Goal: Task Accomplishment & Management: Use online tool/utility

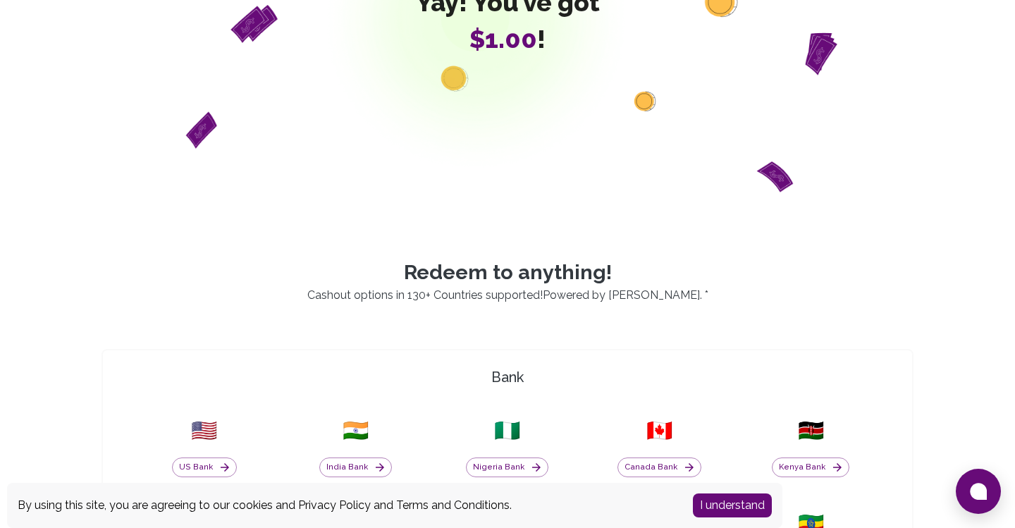
scroll to position [241, 0]
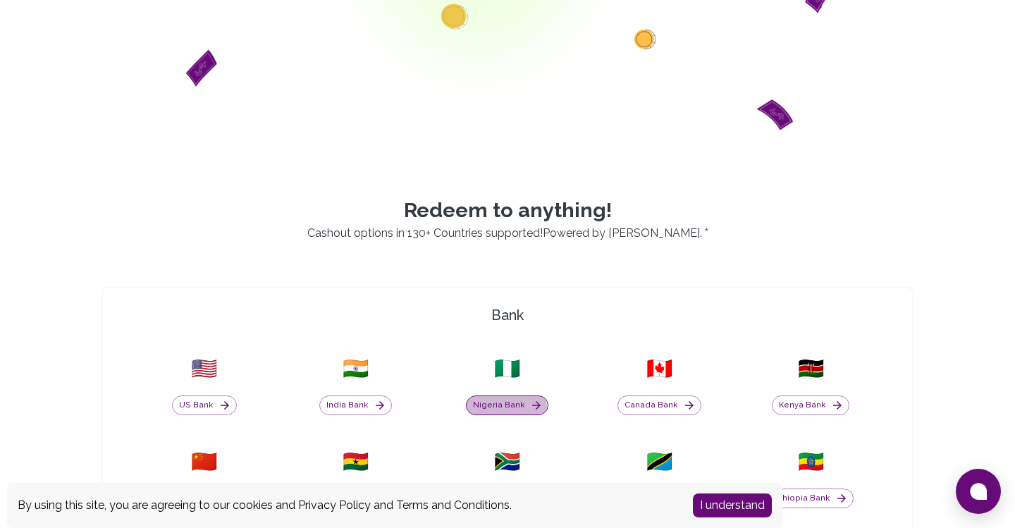
click at [508, 407] on button "Nigeria Bank" at bounding box center [507, 405] width 82 height 20
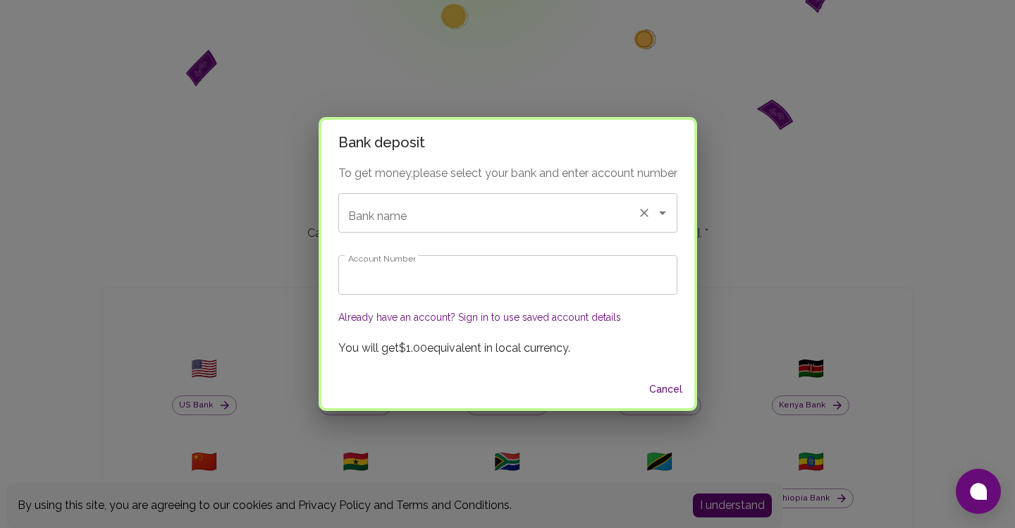
click at [497, 219] on input "Bank name" at bounding box center [488, 212] width 287 height 27
click at [582, 86] on div "Bank deposit To get money, please select your bank and enter account number Ban…" at bounding box center [507, 264] width 1015 height 528
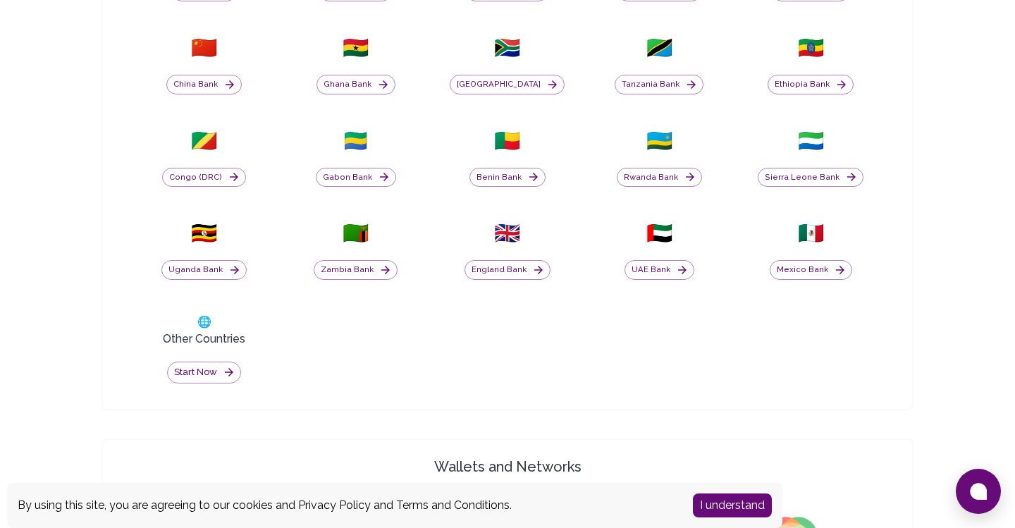
scroll to position [620, 0]
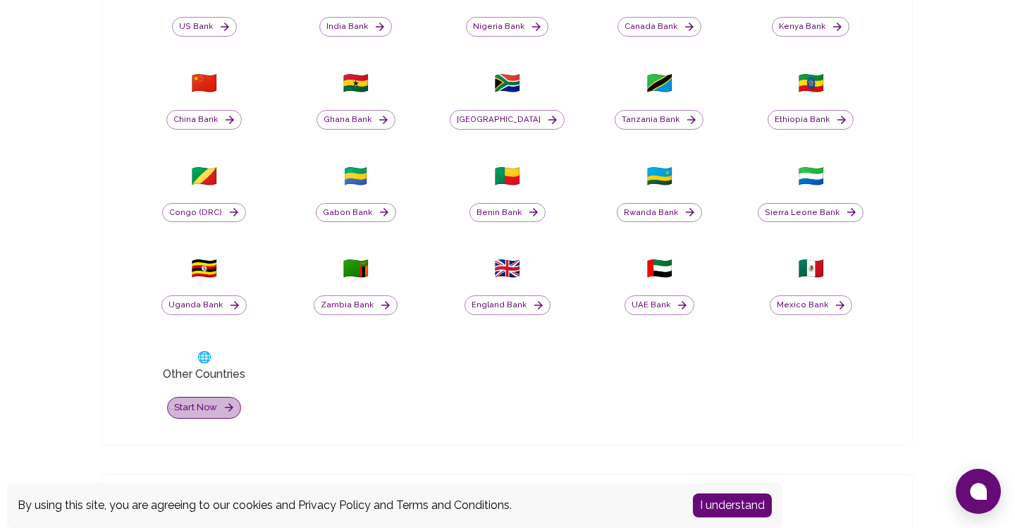
click at [205, 400] on button "Start now" at bounding box center [204, 408] width 74 height 22
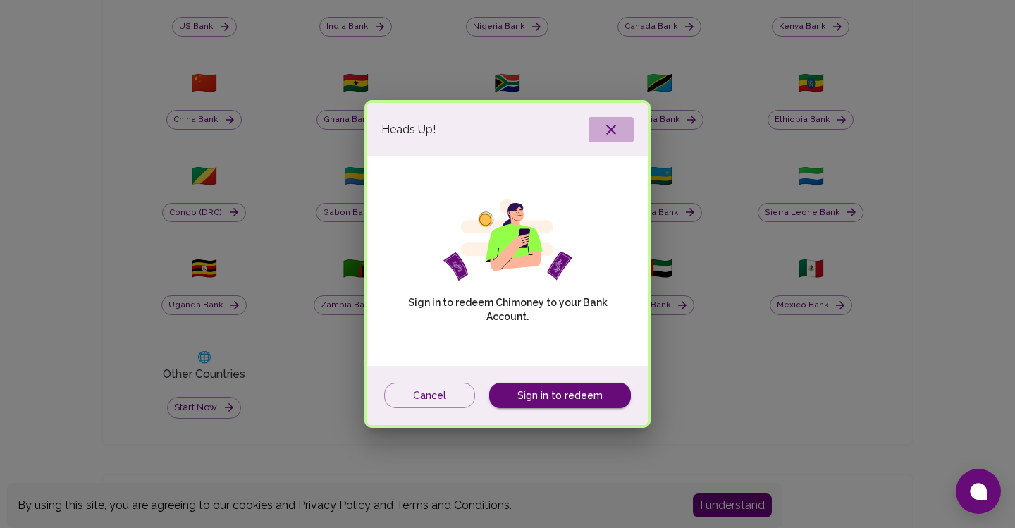
click at [611, 129] on icon "button" at bounding box center [611, 129] width 17 height 17
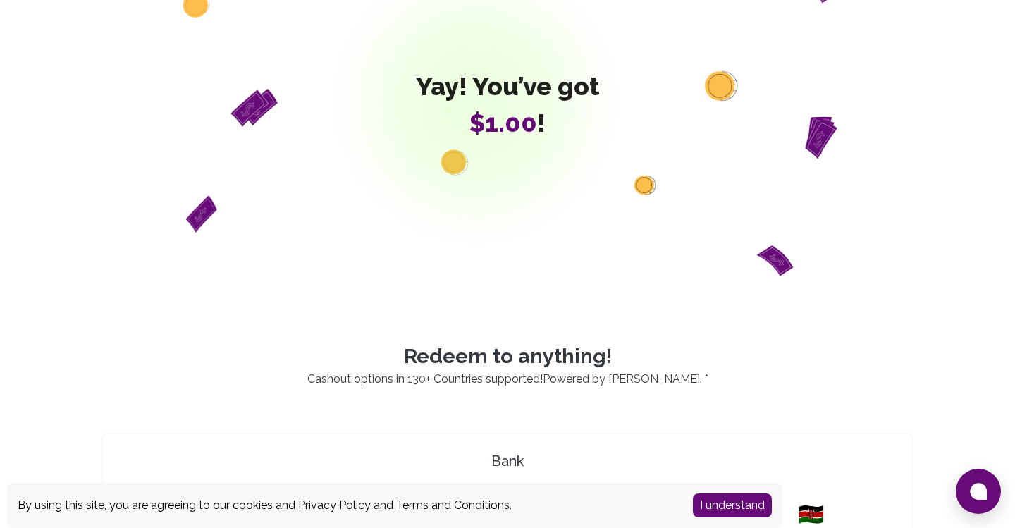
scroll to position [187, 0]
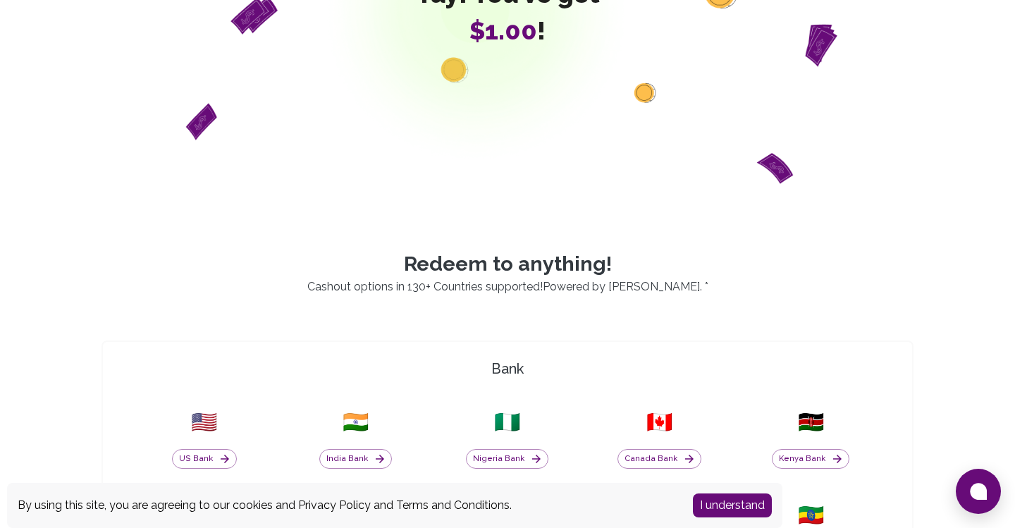
click at [505, 421] on span "🇳🇬" at bounding box center [507, 422] width 26 height 25
click at [512, 461] on button "Nigeria Bank" at bounding box center [507, 459] width 82 height 20
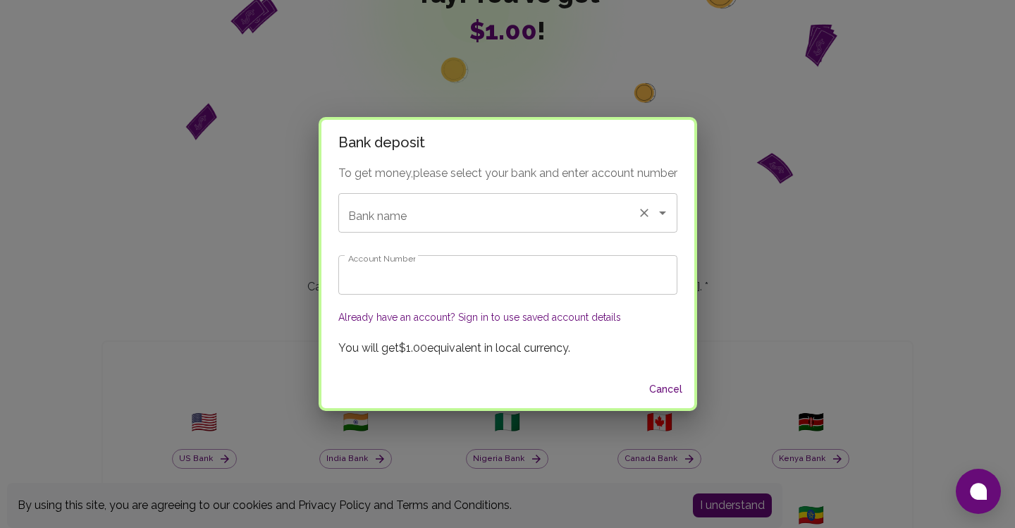
click at [480, 208] on input "Bank name" at bounding box center [488, 212] width 287 height 27
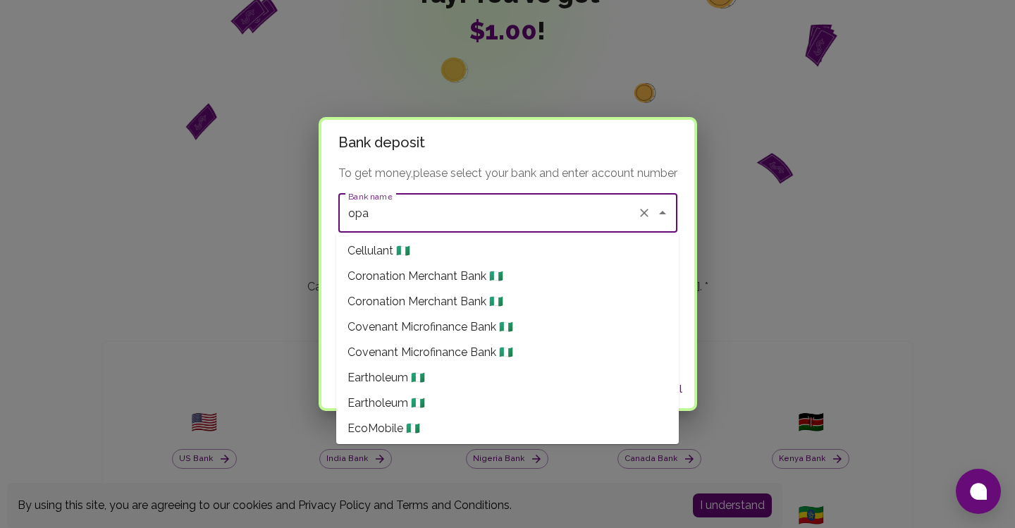
scroll to position [607, 0]
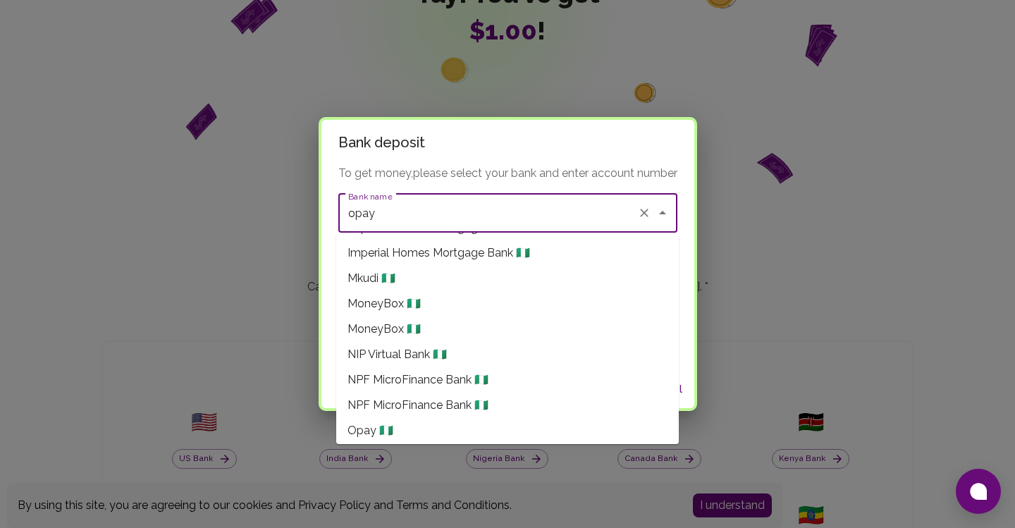
click at [414, 429] on li "Opay 🇳🇬" at bounding box center [507, 430] width 343 height 25
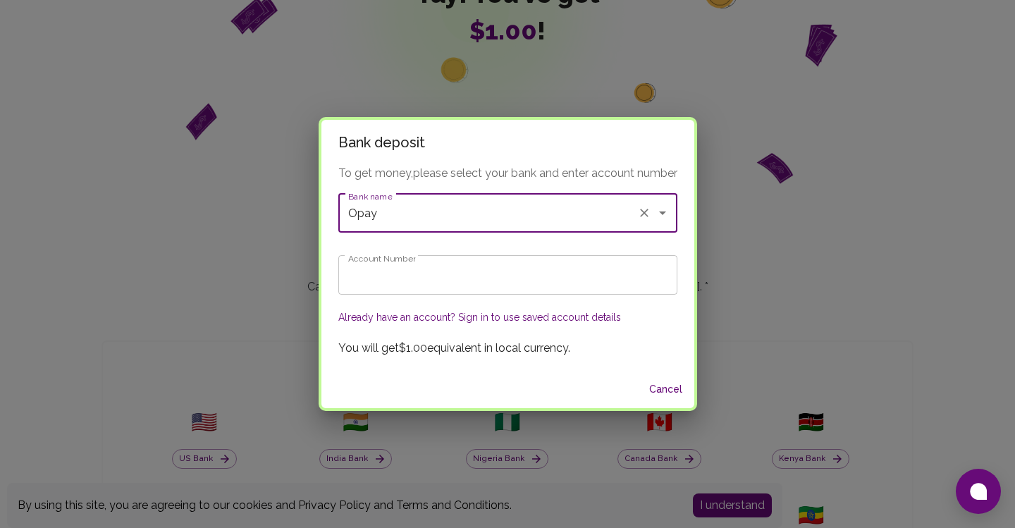
type input "Opay"
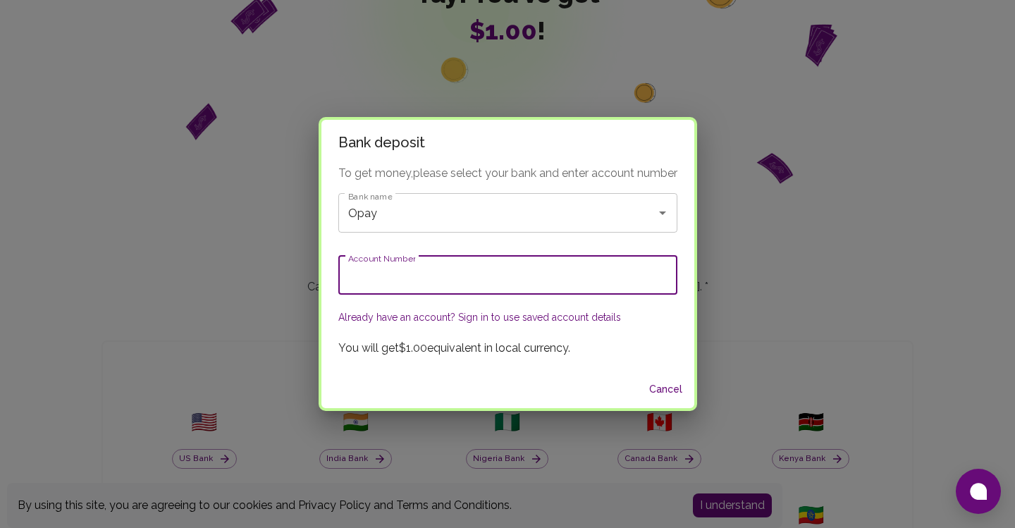
click at [406, 269] on input "Account Number" at bounding box center [507, 274] width 339 height 39
type input "9"
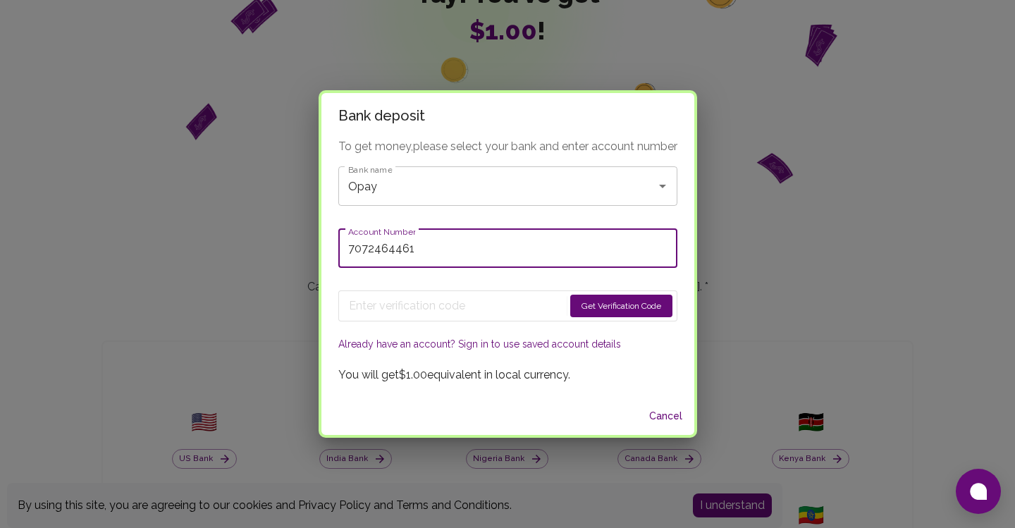
type input "7072464461"
click at [589, 302] on button "Get Verification Code" at bounding box center [621, 306] width 102 height 23
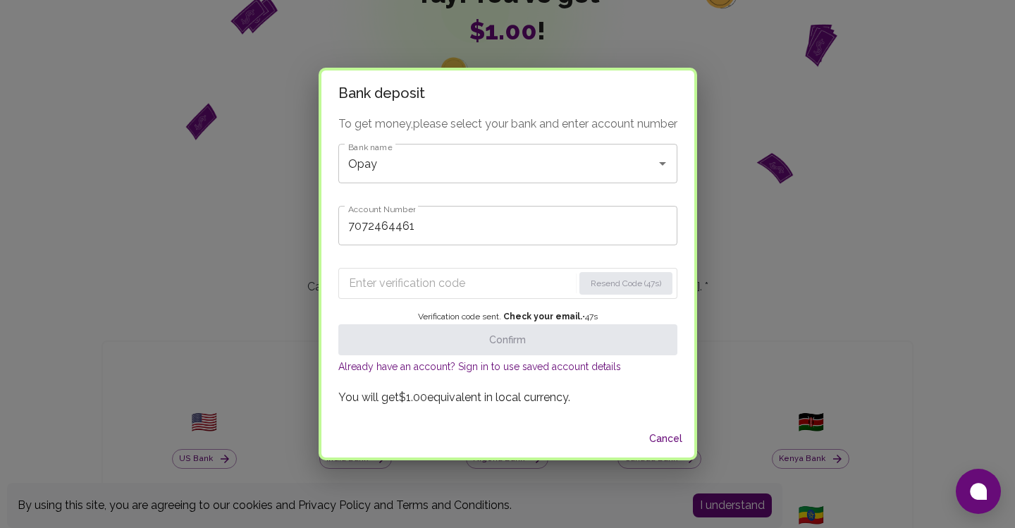
click at [407, 281] on input "Enter verification code" at bounding box center [461, 283] width 224 height 23
paste input "2270"
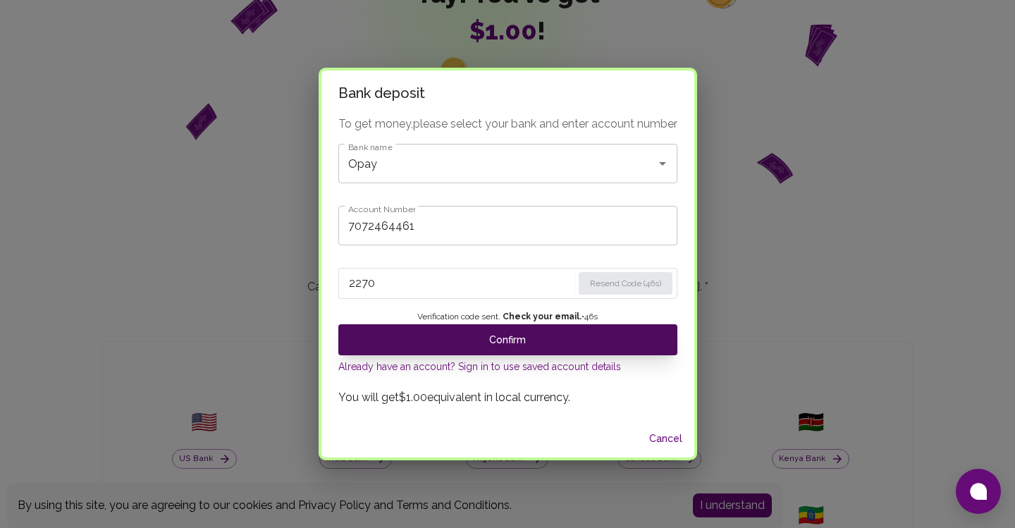
type input "2270"
click at [519, 341] on button "Confirm" at bounding box center [507, 339] width 339 height 31
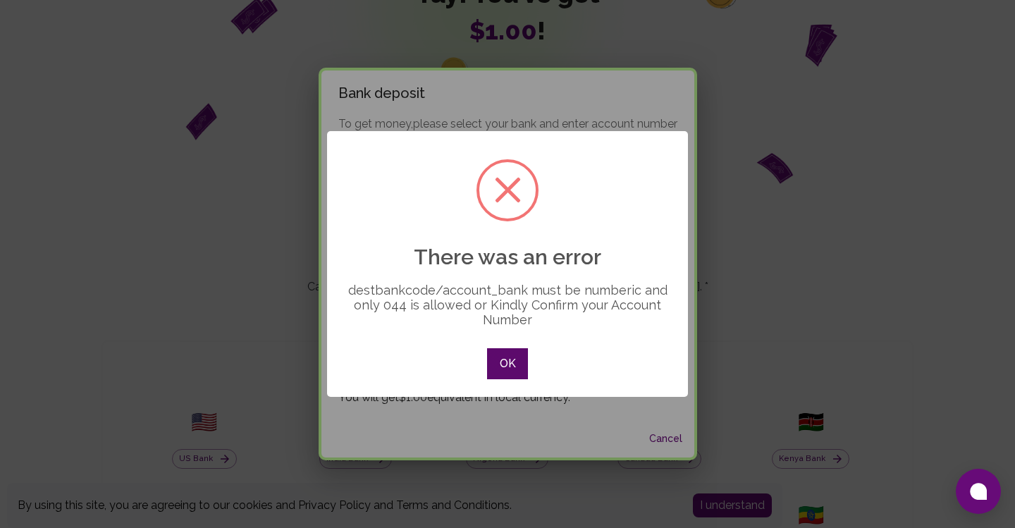
click at [515, 362] on button "OK" at bounding box center [507, 363] width 41 height 31
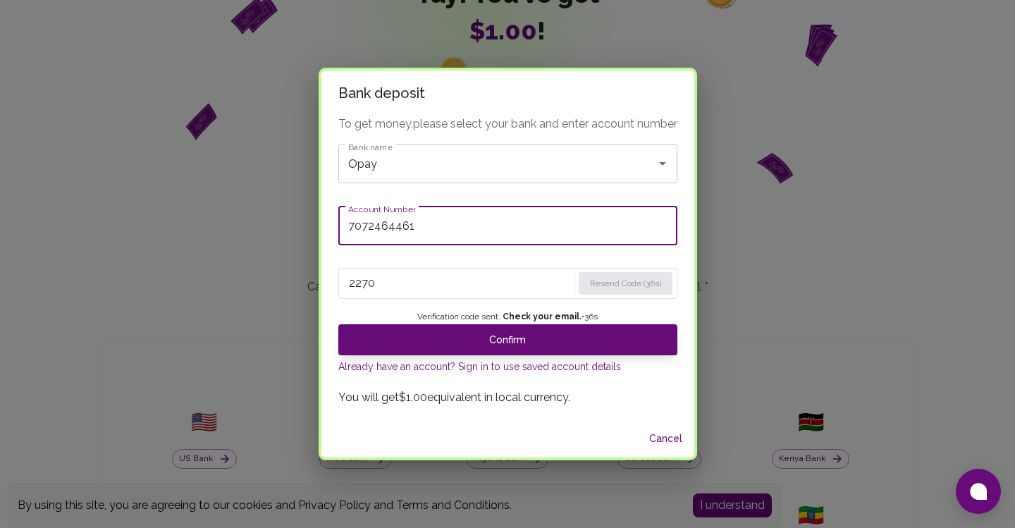
click at [462, 235] on input "7072464461" at bounding box center [507, 225] width 339 height 39
click at [357, 226] on input "7072464461" at bounding box center [507, 225] width 339 height 39
click at [349, 225] on input "7072464461" at bounding box center [507, 225] width 339 height 39
type input "07072464461"
click at [443, 195] on div "To get money, please select your bank and enter account number Bank name Opay B…" at bounding box center [507, 268] width 373 height 305
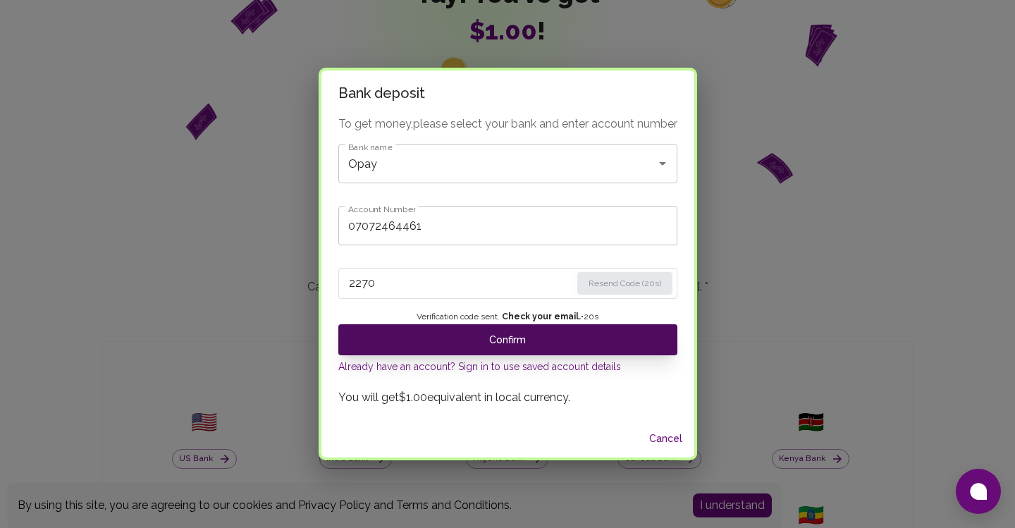
click at [465, 340] on button "Confirm" at bounding box center [507, 339] width 339 height 31
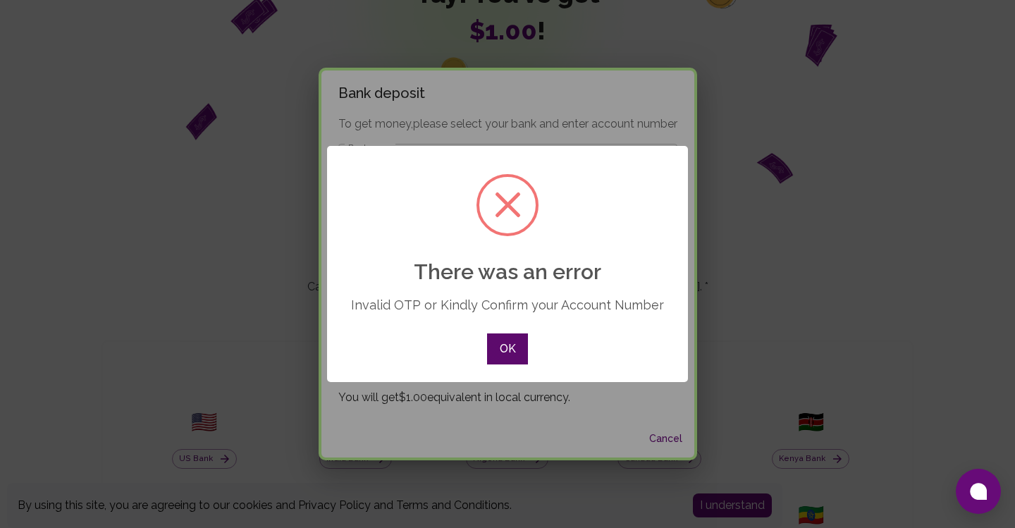
click at [512, 355] on button "OK" at bounding box center [507, 348] width 41 height 31
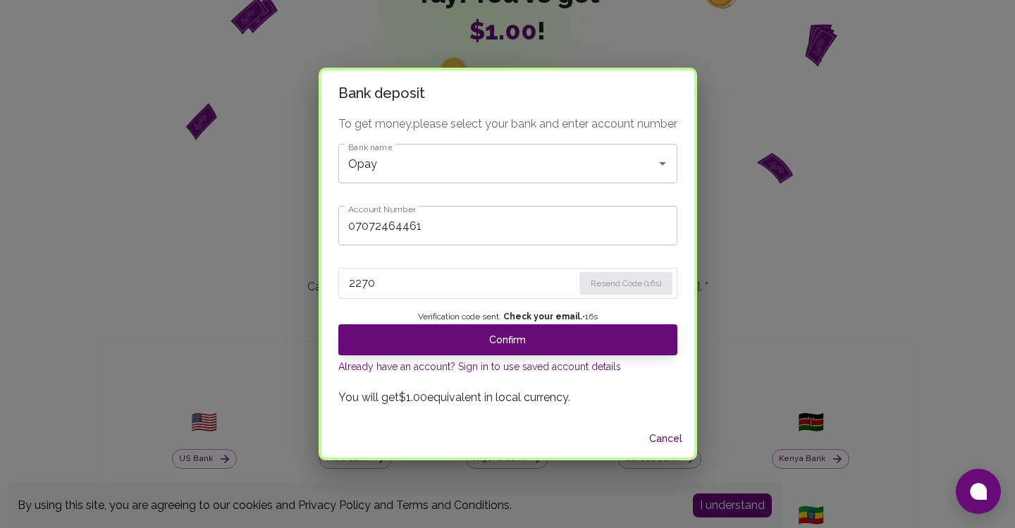
click at [517, 290] on input "2270" at bounding box center [461, 283] width 224 height 23
drag, startPoint x: 517, startPoint y: 290, endPoint x: 301, endPoint y: 276, distance: 216.9
click at [349, 276] on input "2270" at bounding box center [461, 283] width 225 height 23
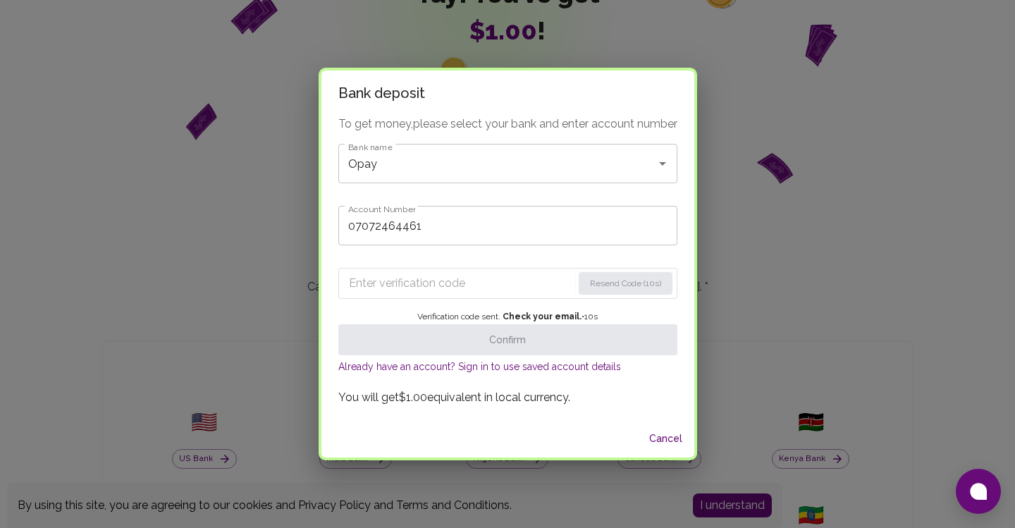
click at [489, 230] on input "07072464461" at bounding box center [507, 225] width 339 height 39
click at [649, 283] on button "Resend Code" at bounding box center [635, 283] width 74 height 23
click at [426, 278] on input "Enter verification code" at bounding box center [460, 283] width 223 height 23
paste input "9356"
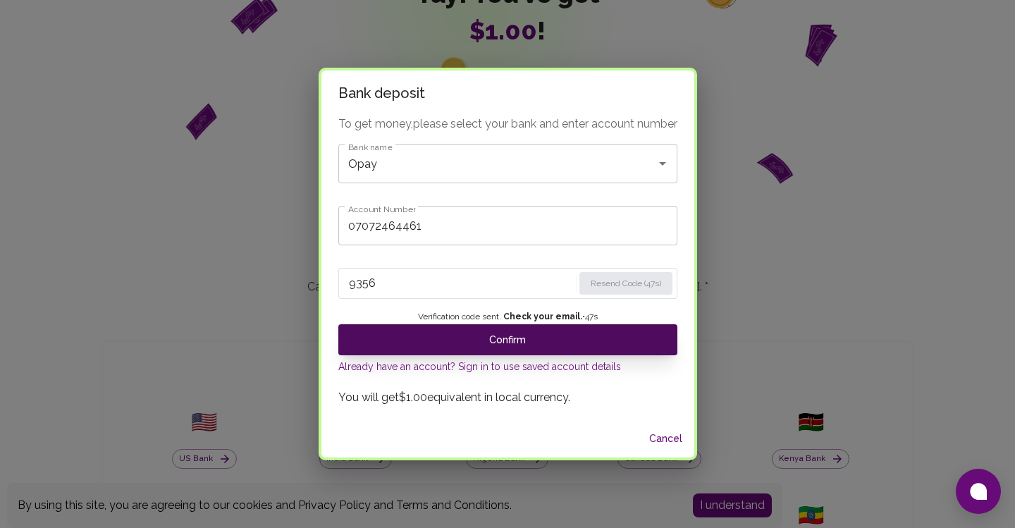
type input "9356"
click at [552, 340] on button "Confirm" at bounding box center [507, 339] width 339 height 31
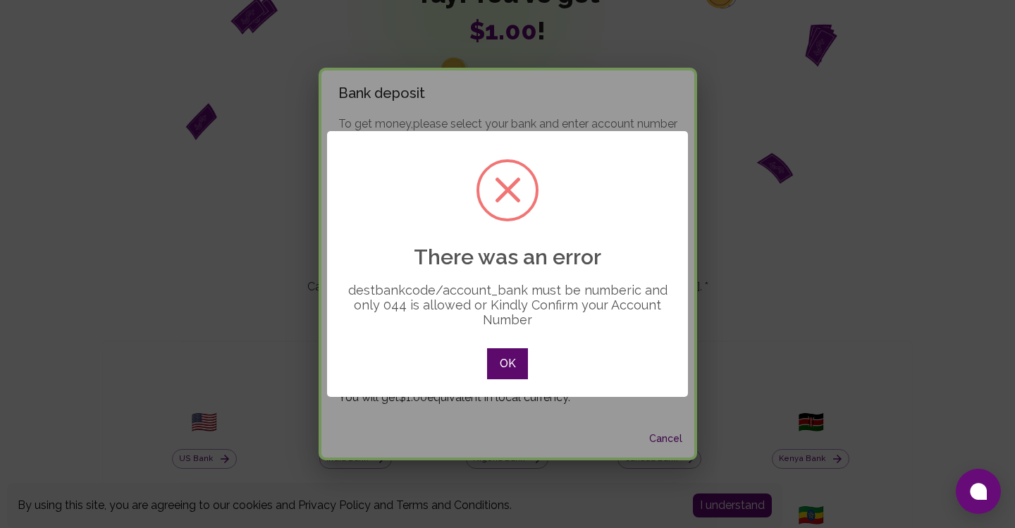
click at [515, 371] on button "OK" at bounding box center [507, 363] width 41 height 31
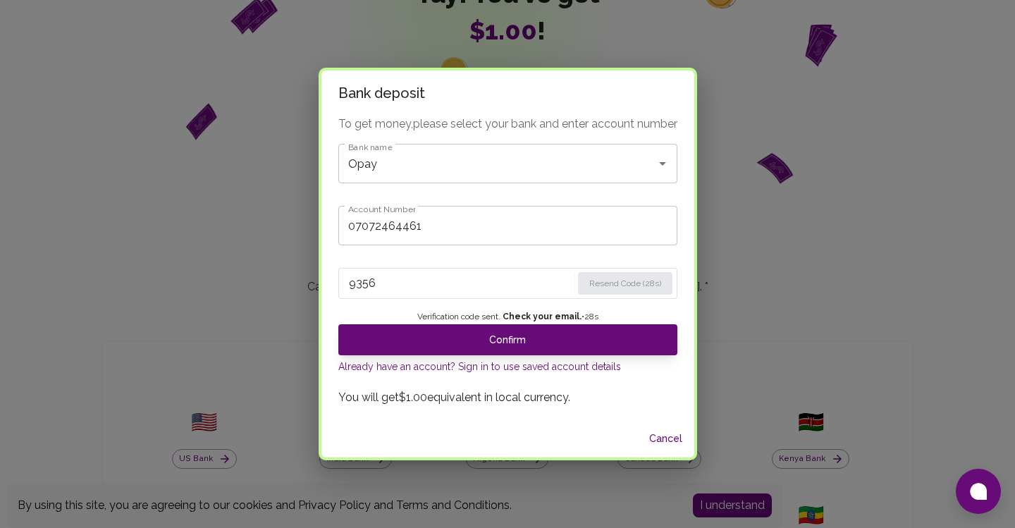
click at [670, 438] on button "Cancel" at bounding box center [666, 439] width 45 height 26
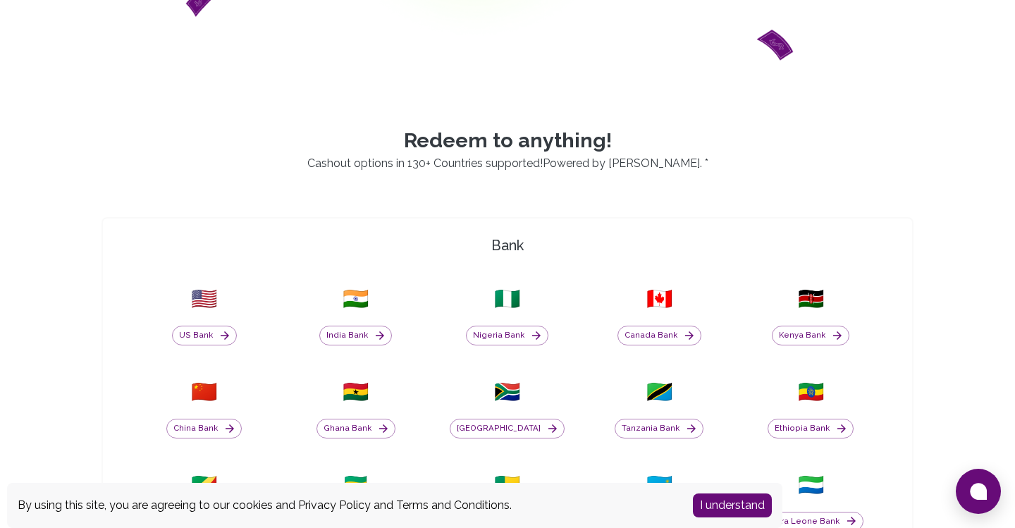
scroll to position [312, 0]
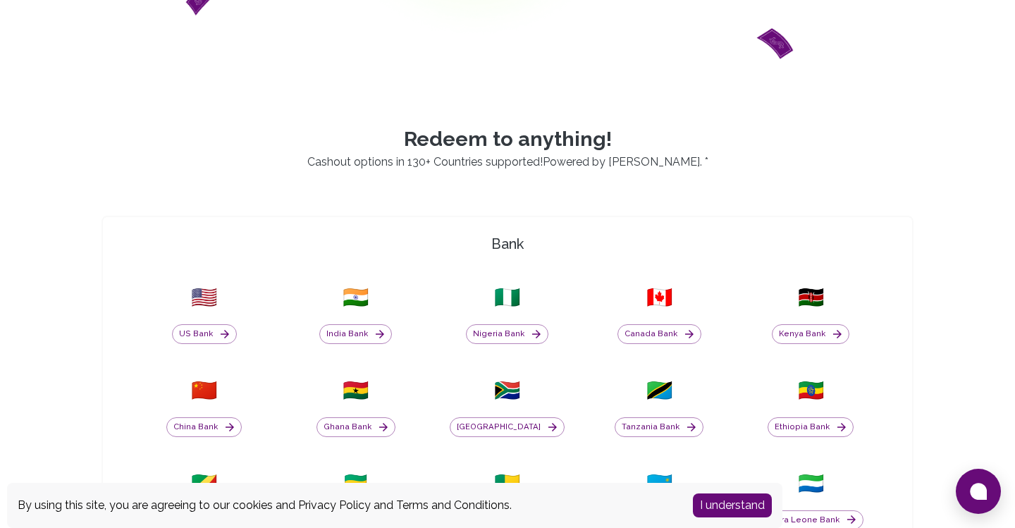
click at [356, 312] on div "India Bank" at bounding box center [355, 327] width 135 height 34
click at [366, 331] on button "India Bank" at bounding box center [355, 334] width 73 height 20
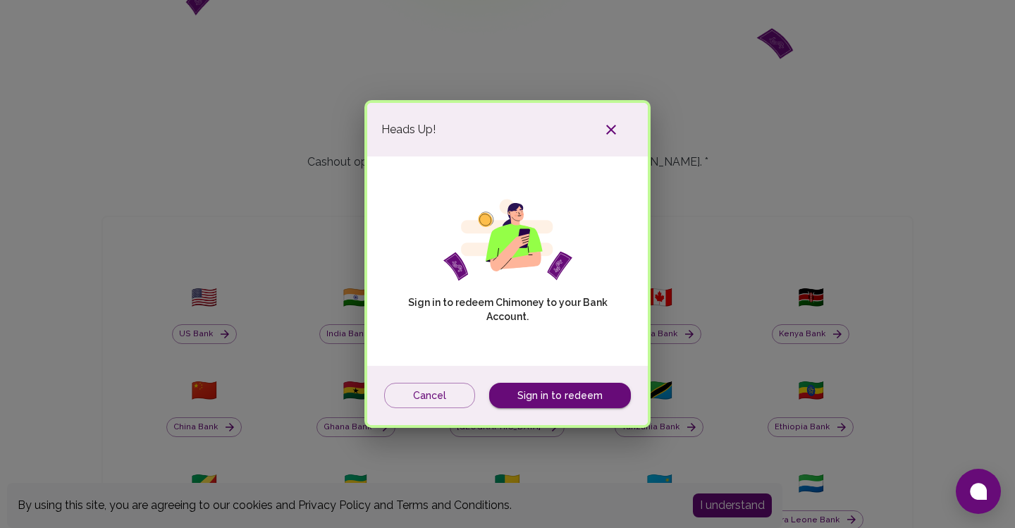
click at [615, 130] on icon "button" at bounding box center [611, 129] width 17 height 17
